Goal: Information Seeking & Learning: Learn about a topic

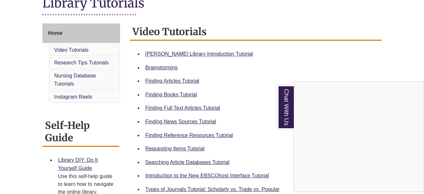
scroll to position [162, 0]
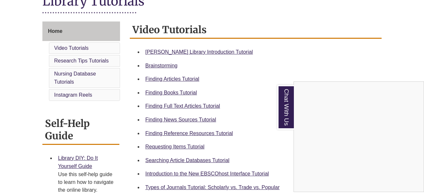
click at [179, 52] on div "Chat With Us" at bounding box center [212, 97] width 424 height 194
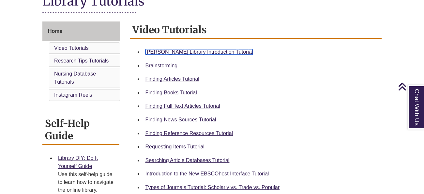
click at [158, 52] on link "[PERSON_NAME] Library Introduction Tutorial" at bounding box center [199, 52] width 108 height 6
click at [149, 48] on div "[PERSON_NAME] Library Introduction Tutorial" at bounding box center [260, 52] width 231 height 8
click at [170, 55] on div "[PERSON_NAME] Library Introduction Tutorial" at bounding box center [260, 52] width 231 height 8
click at [204, 68] on li "Brainstorming" at bounding box center [261, 66] width 236 height 14
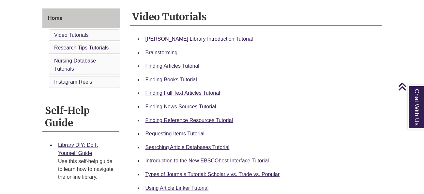
scroll to position [175, 0]
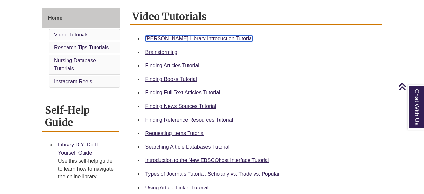
click at [202, 37] on link "[PERSON_NAME] Library Introduction Tutorial" at bounding box center [199, 39] width 108 height 6
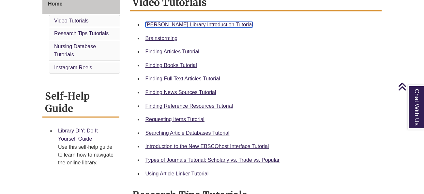
scroll to position [198, 0]
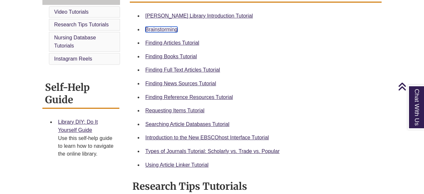
click at [157, 30] on link "Brainstorming" at bounding box center [161, 30] width 32 height 6
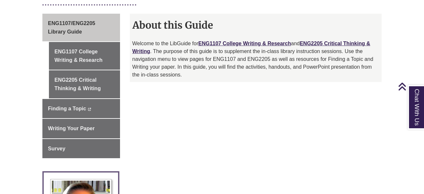
scroll to position [177, 0]
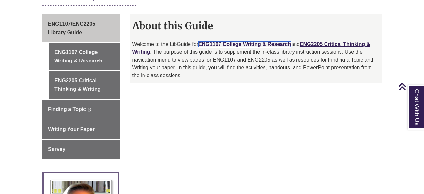
click at [220, 41] on link "ENG1107 College Writing & Research" at bounding box center [244, 44] width 93 height 6
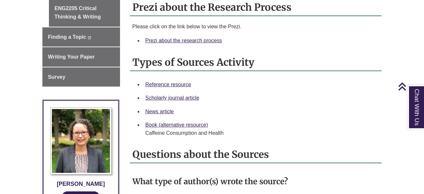
scroll to position [252, 0]
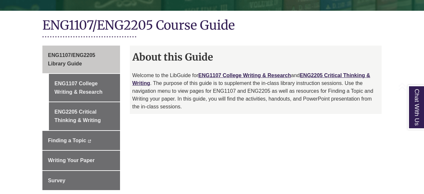
scroll to position [146, 0]
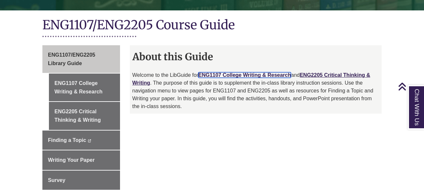
click at [250, 72] on link "ENG1107 College Writing & Research" at bounding box center [244, 75] width 93 height 6
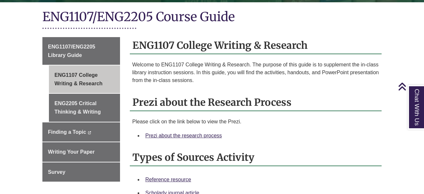
scroll to position [157, 0]
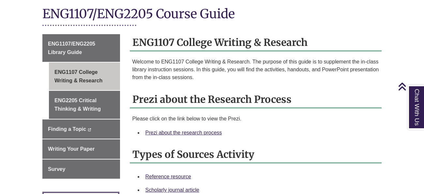
click at [206, 126] on li "Prezi about the research process" at bounding box center [261, 133] width 236 height 14
click at [202, 130] on link "Prezi about the research process" at bounding box center [183, 133] width 77 height 6
